Goal: Information Seeking & Learning: Understand process/instructions

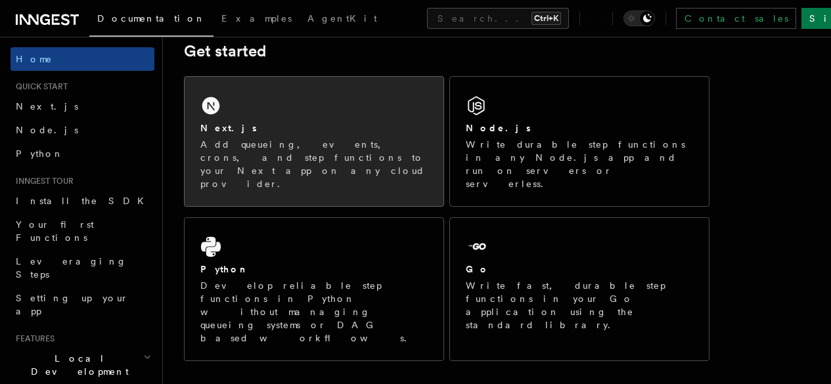
click at [245, 135] on div "Next.js" at bounding box center [313, 129] width 227 height 14
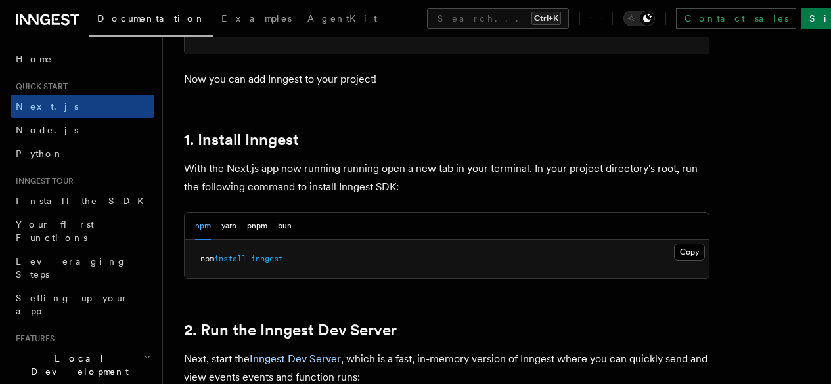
scroll to position [657, 0]
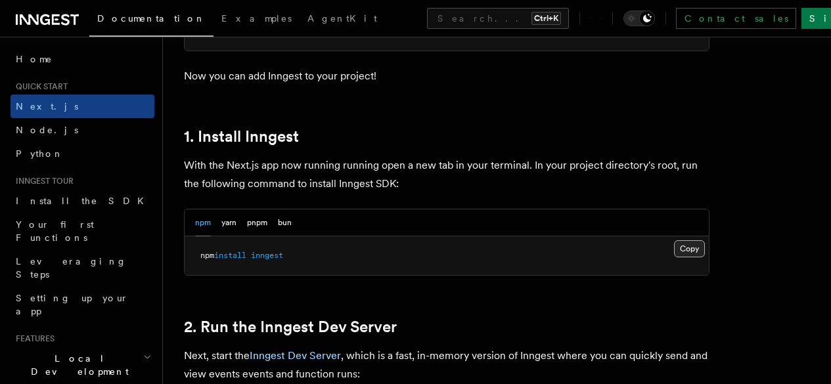
click at [674, 258] on button "Copy Copied" at bounding box center [689, 249] width 31 height 17
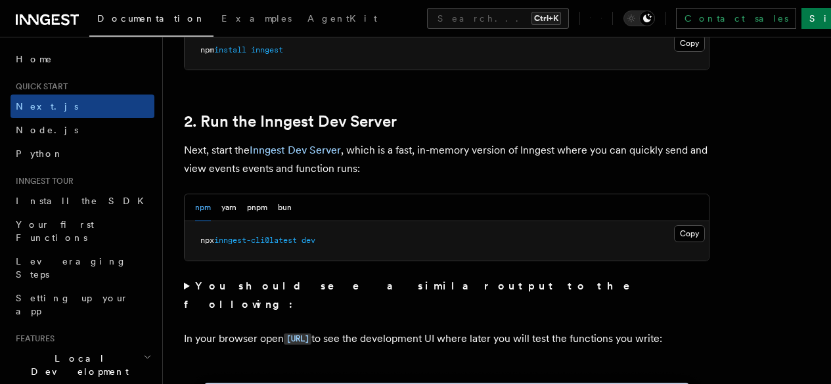
scroll to position [986, 0]
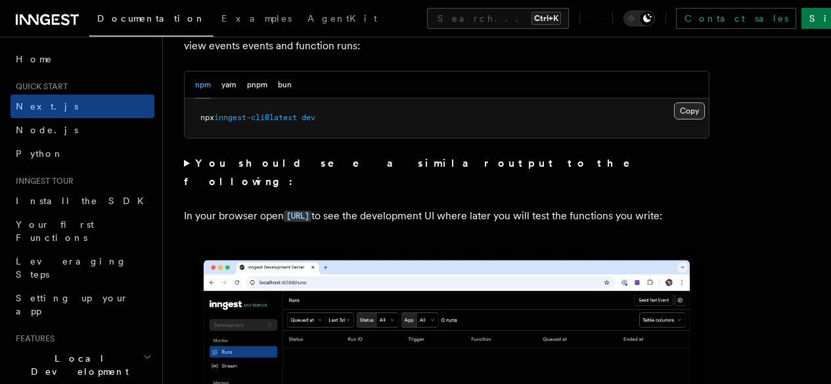
click at [674, 120] on button "Copy Copied" at bounding box center [689, 111] width 31 height 17
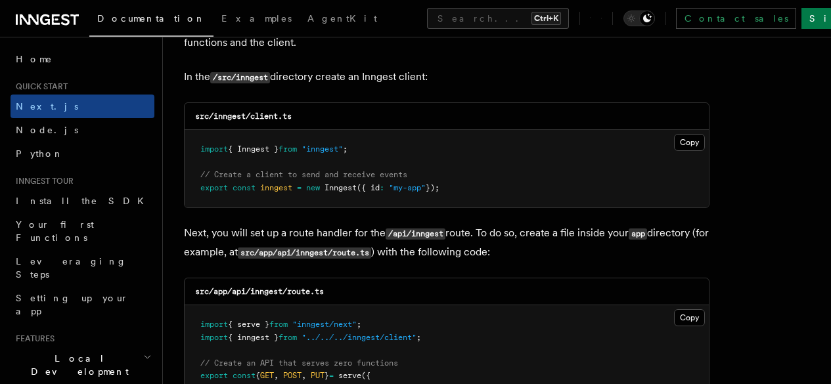
scroll to position [1674, 0]
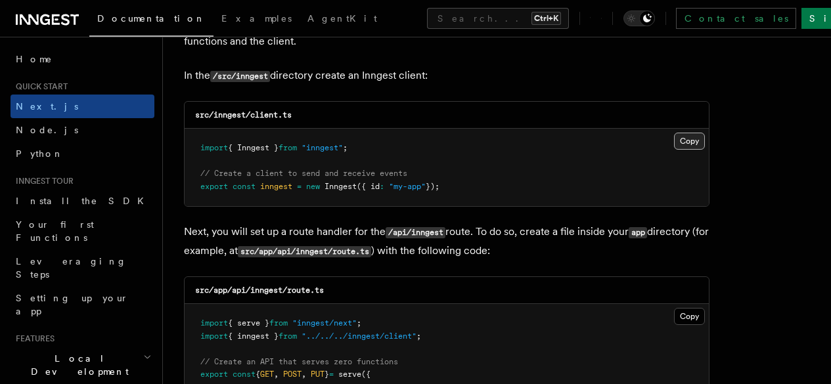
click at [674, 138] on button "Copy Copied" at bounding box center [689, 141] width 31 height 17
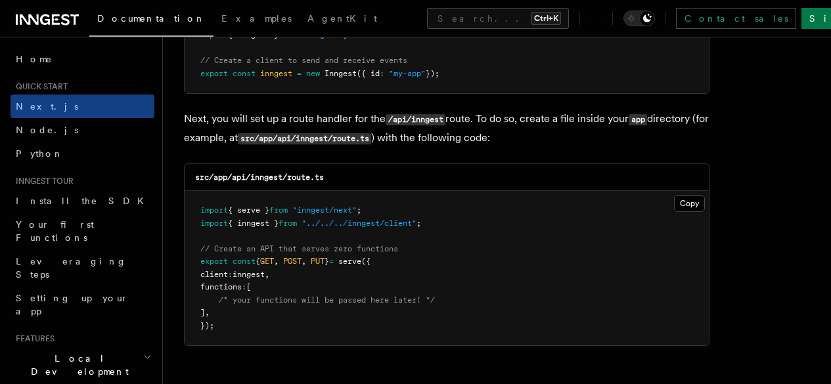
scroll to position [1805, 0]
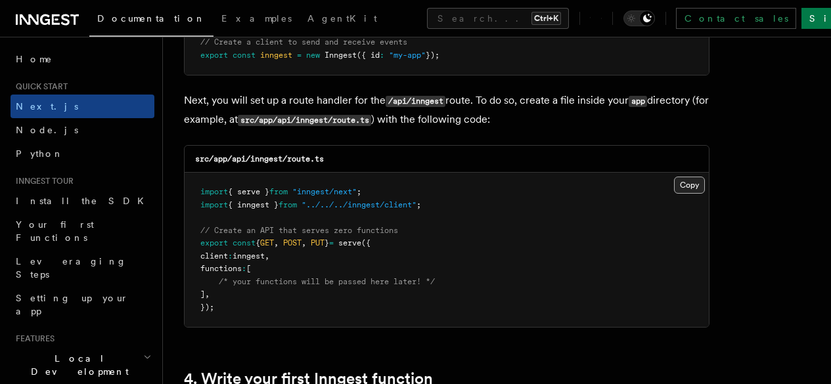
click at [674, 177] on button "Copy Copied" at bounding box center [689, 185] width 31 height 17
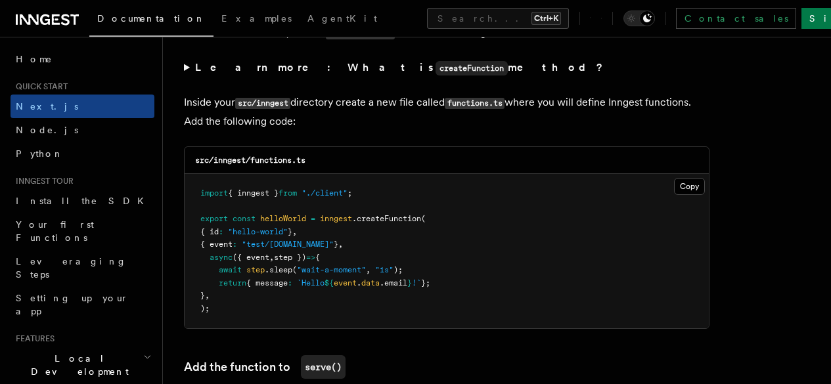
scroll to position [2331, 0]
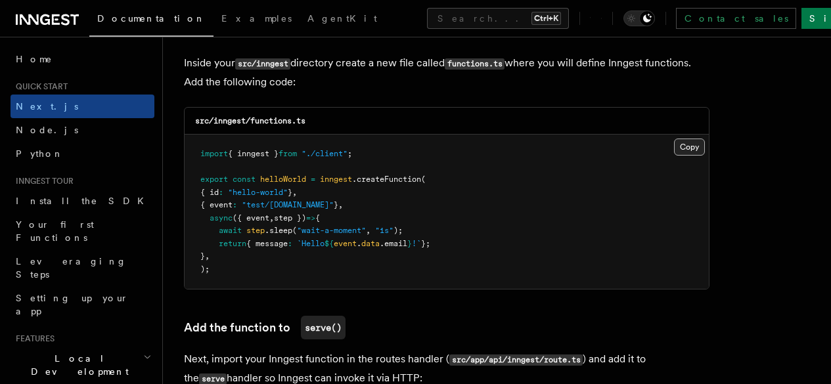
click at [674, 139] on button "Copy Copied" at bounding box center [689, 147] width 31 height 17
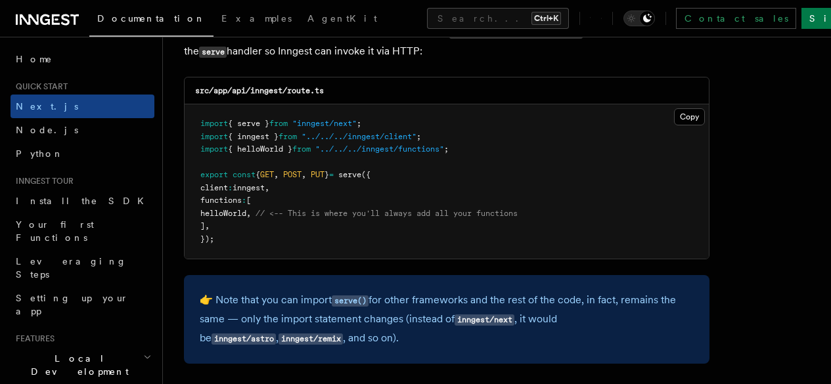
scroll to position [2660, 0]
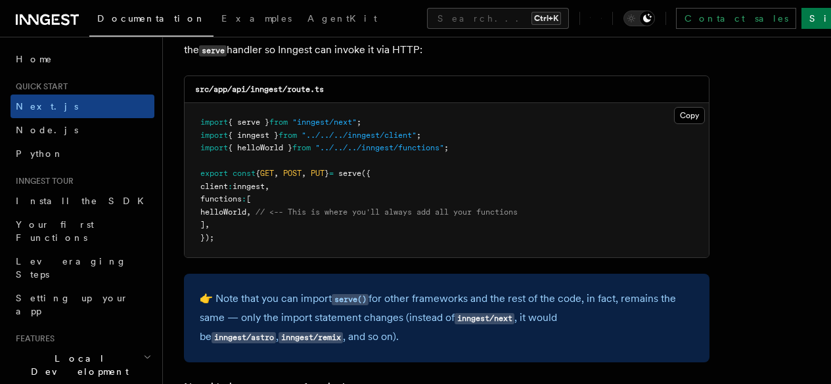
drag, startPoint x: 221, startPoint y: 204, endPoint x: 267, endPoint y: 206, distance: 46.0
click at [267, 208] on span "helloWorld , // <-- This is where you'll always add all your functions" at bounding box center [358, 212] width 317 height 9
click at [397, 200] on pre "import { serve } from "inngest/next" ; import { inngest } from "../../../innges…" at bounding box center [447, 180] width 524 height 154
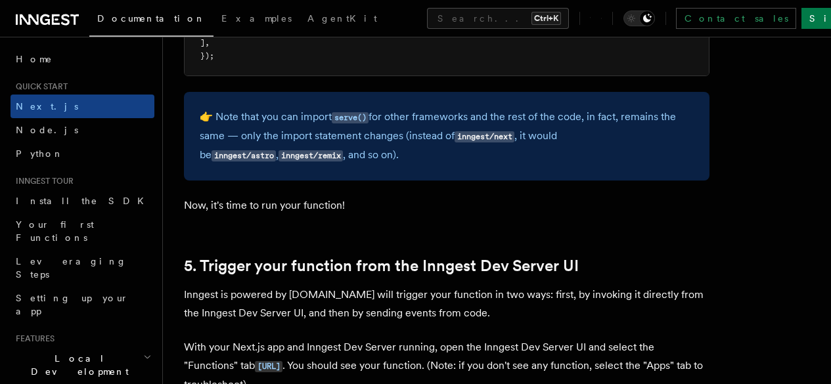
scroll to position [2988, 0]
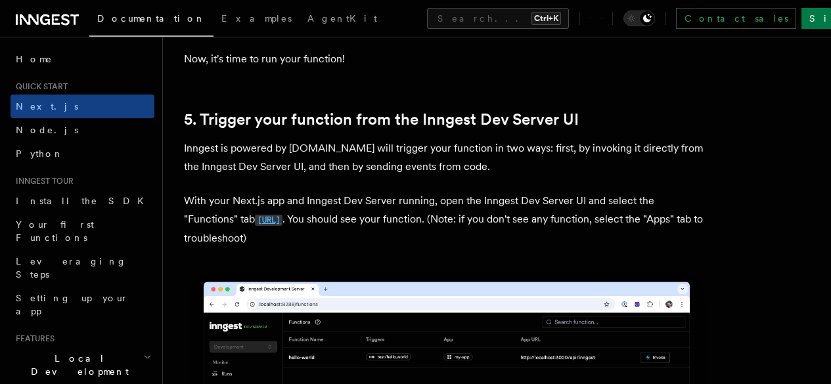
click at [283, 215] on code "http://localhost:8288/functions" at bounding box center [269, 220] width 28 height 11
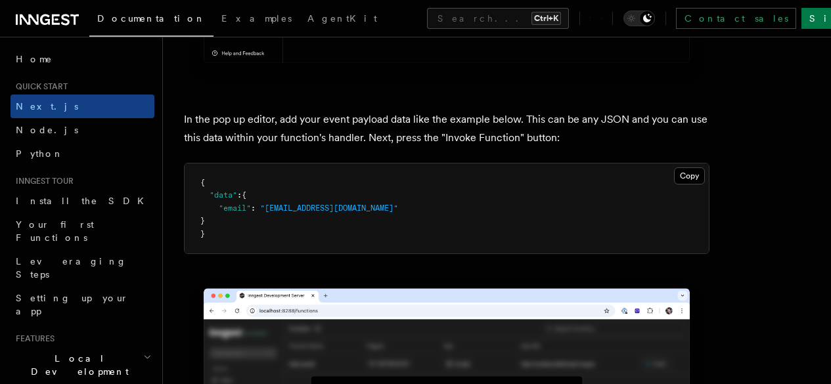
scroll to position [4021, 0]
